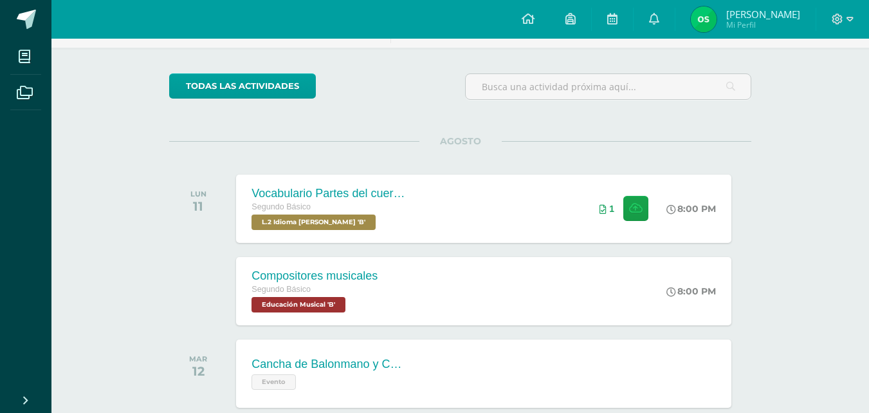
scroll to position [86, 0]
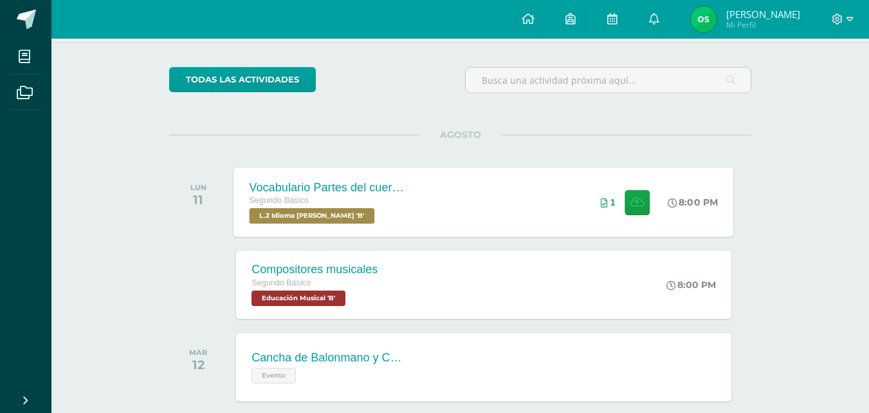
click at [334, 216] on span "L.2 Idioma [PERSON_NAME] 'B'" at bounding box center [312, 215] width 125 height 15
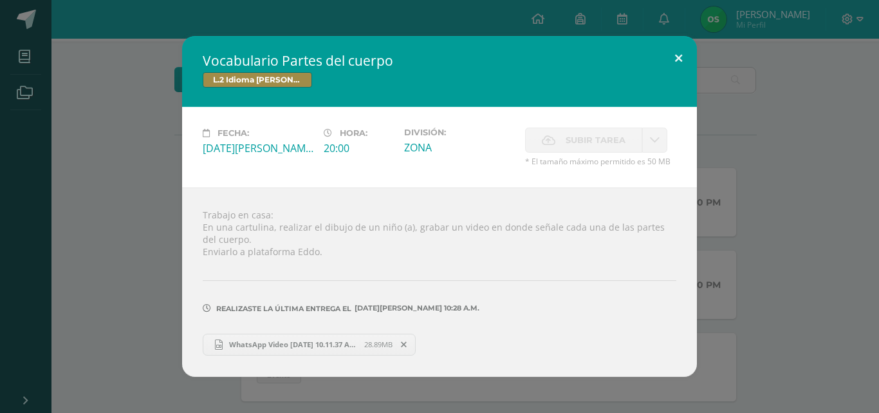
click at [676, 61] on button at bounding box center [678, 58] width 37 height 44
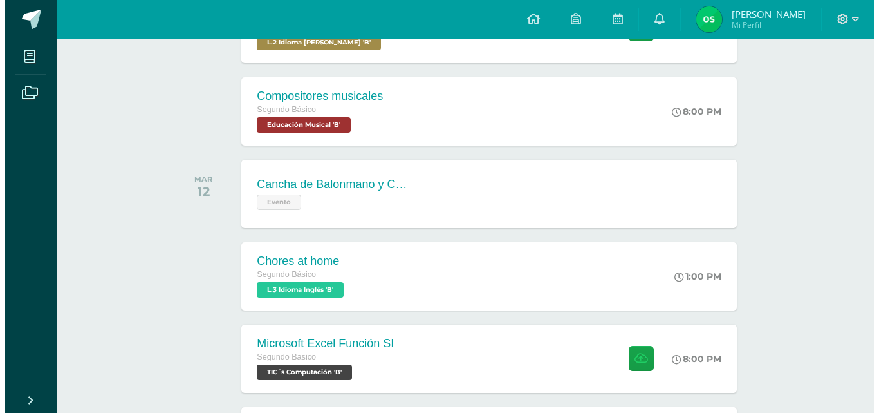
scroll to position [266, 0]
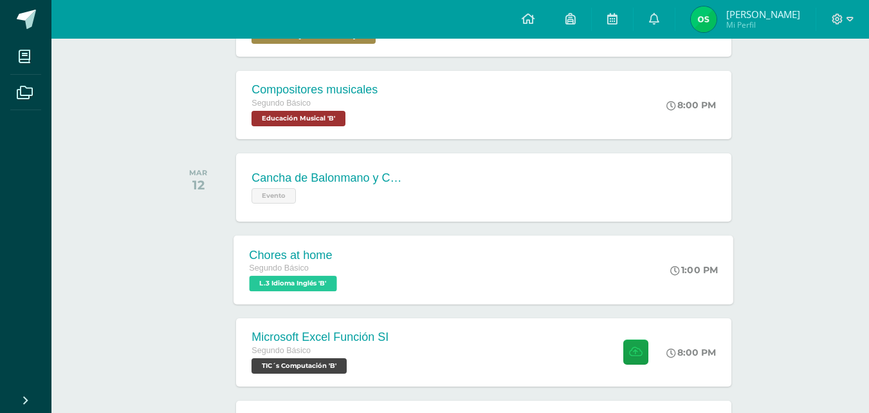
click at [311, 288] on span "L.3 Idioma Inglés 'B'" at bounding box center [294, 282] width 88 height 15
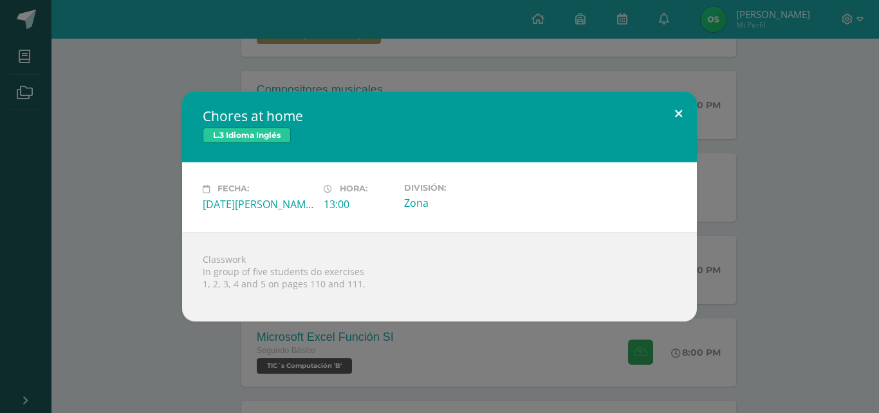
click at [680, 114] on button at bounding box center [678, 113] width 37 height 44
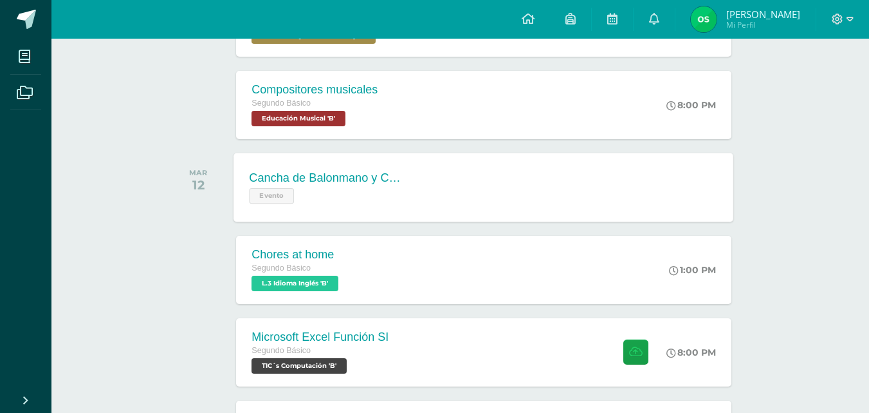
click at [270, 190] on span "Evento" at bounding box center [272, 195] width 45 height 15
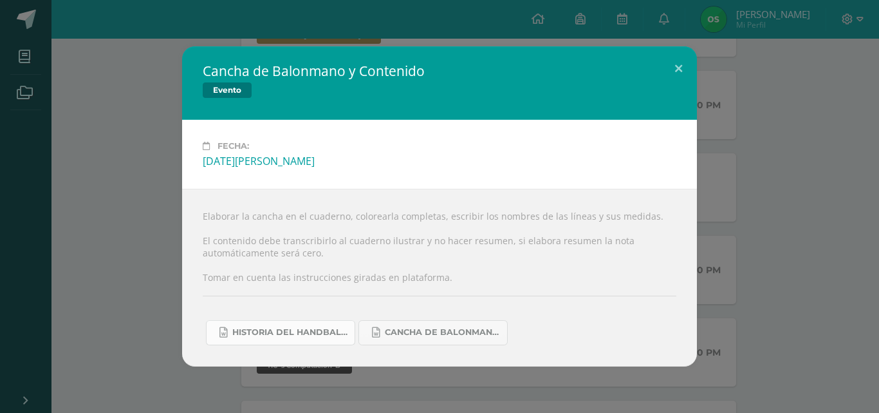
click at [308, 331] on span "Historia del handball.docx" at bounding box center [290, 332] width 116 height 10
click at [393, 335] on span "Cancha de Balonmano.docx" at bounding box center [443, 332] width 116 height 10
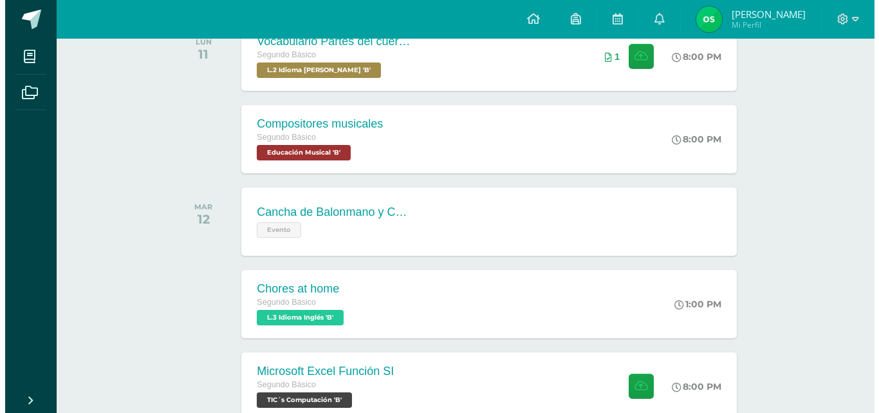
scroll to position [243, 0]
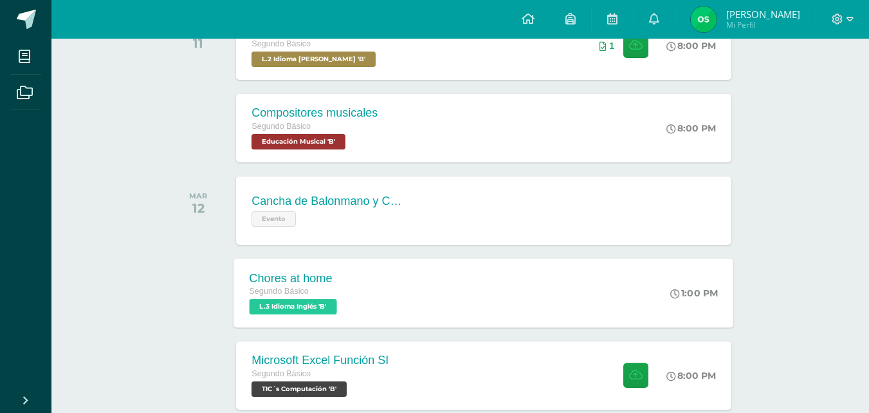
click at [303, 315] on div "Chores at home Segundo Básico L.3 Idioma Inglés 'B'" at bounding box center [295, 292] width 122 height 69
